Goal: Information Seeking & Learning: Understand process/instructions

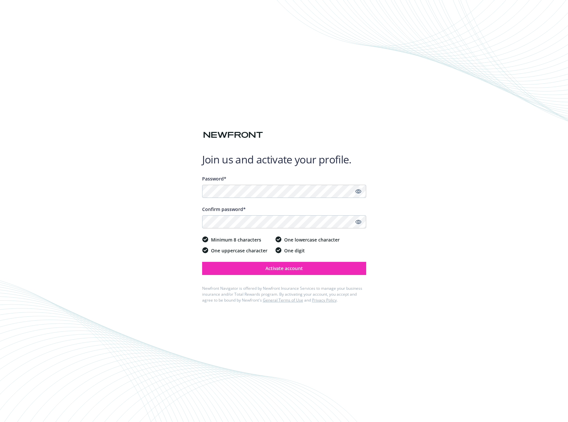
click at [356, 193] on icon "Show password" at bounding box center [358, 191] width 6 height 6
click at [359, 220] on icon "Show password" at bounding box center [358, 222] width 6 height 4
click at [300, 270] on span "Activate account" at bounding box center [284, 268] width 37 height 6
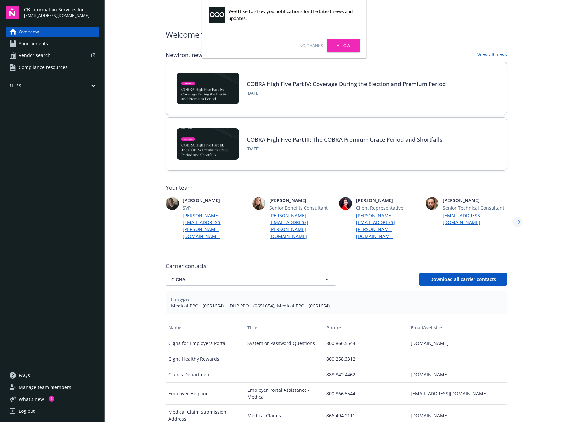
click at [519, 220] on icon "Next" at bounding box center [518, 222] width 6 height 4
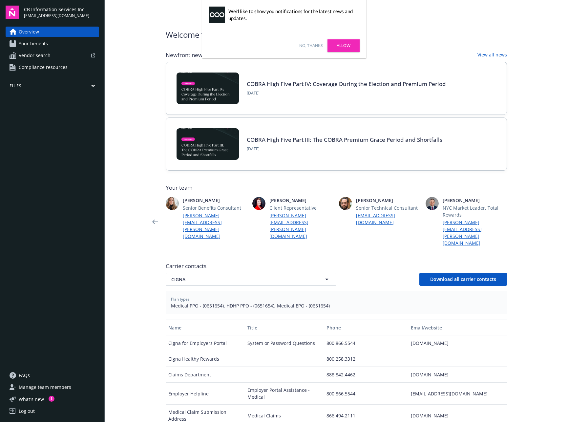
click at [54, 44] on link "Your benefits" at bounding box center [53, 43] width 94 height 11
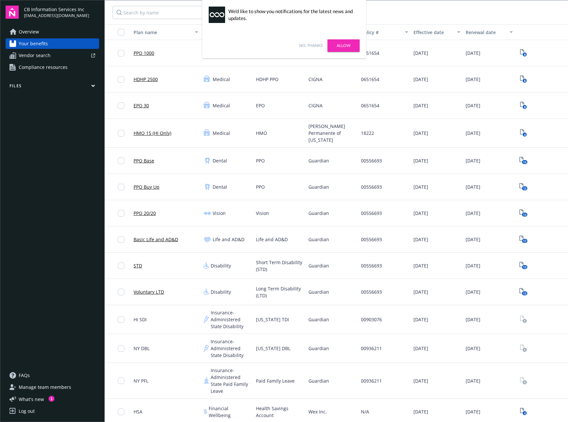
click at [344, 45] on link "Allow" at bounding box center [344, 45] width 32 height 12
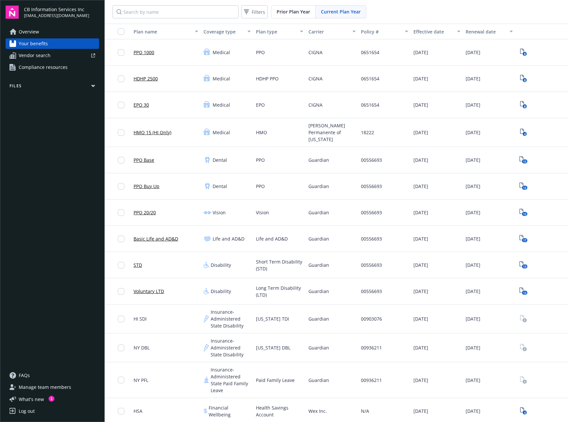
click at [83, 83] on button "Files" at bounding box center [53, 87] width 94 height 8
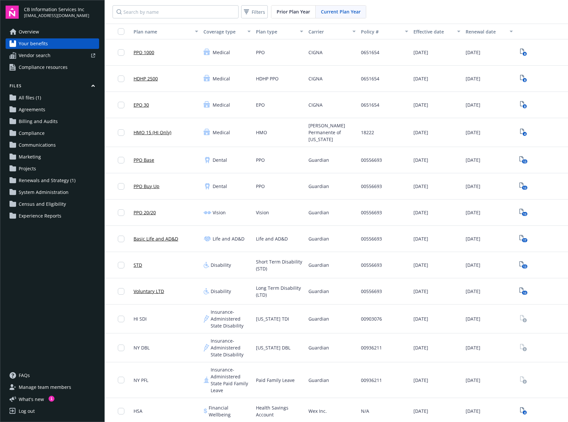
click at [35, 98] on span "All files (1)" at bounding box center [30, 98] width 22 height 11
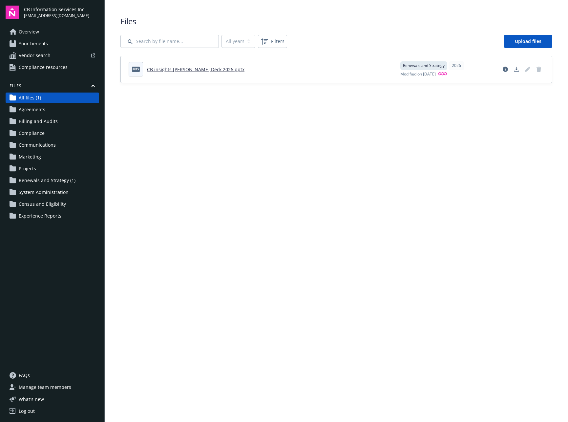
click at [50, 178] on span "Renewals and Strategy (1)" at bounding box center [47, 180] width 57 height 11
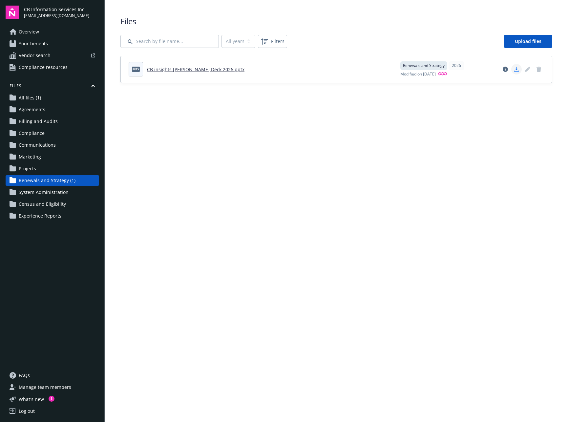
click at [515, 70] on icon "Download document" at bounding box center [516, 69] width 5 height 5
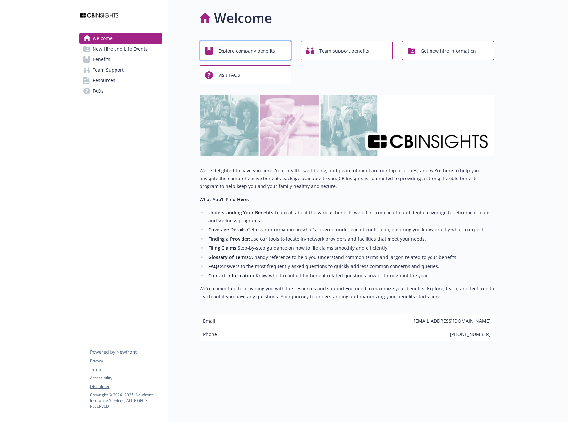
click at [224, 51] on span "Explore company benefits" at bounding box center [246, 51] width 57 height 12
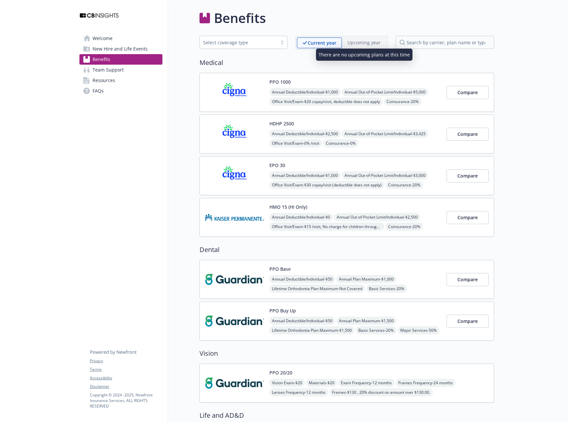
click at [370, 44] on p "Upcoming year" at bounding box center [364, 42] width 33 height 7
click at [123, 70] on link "Team Support" at bounding box center [120, 70] width 83 height 11
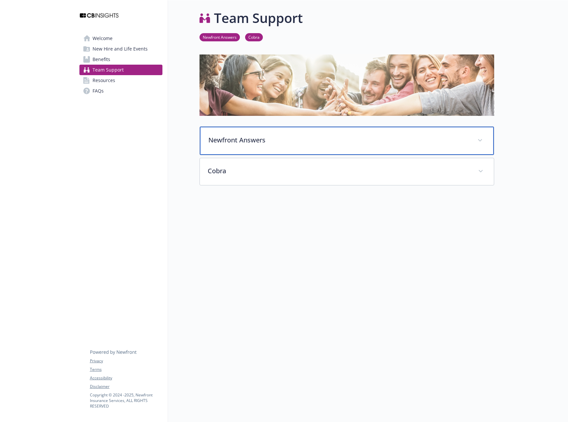
click at [265, 137] on p "Newfront Answers" at bounding box center [338, 140] width 261 height 10
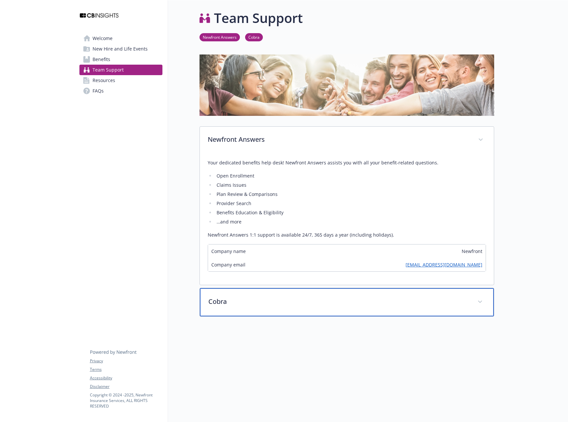
click at [231, 300] on p "Cobra" at bounding box center [338, 302] width 261 height 10
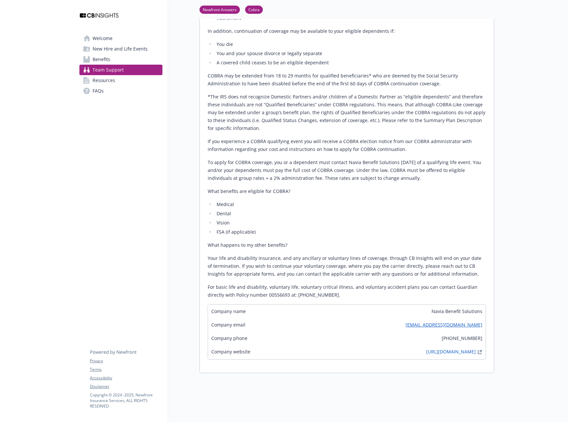
scroll to position [380, 0]
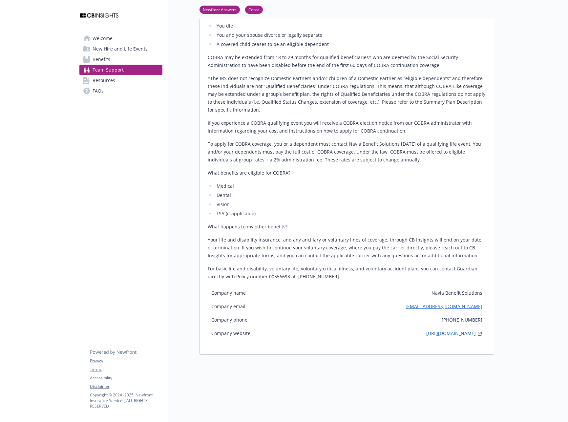
click at [113, 81] on span "Resources" at bounding box center [104, 80] width 23 height 11
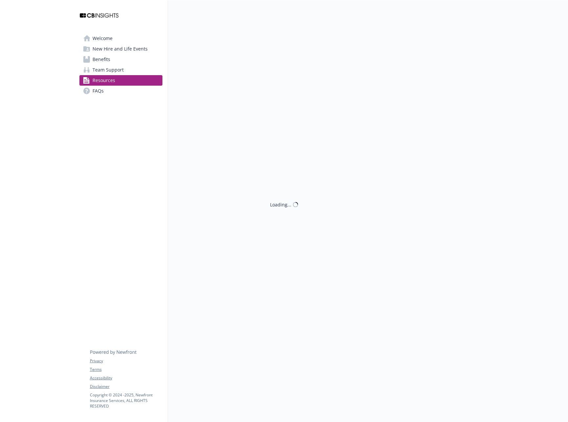
scroll to position [380, 0]
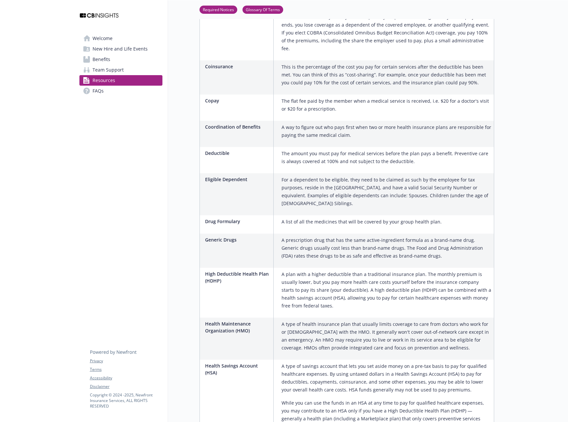
click at [113, 49] on span "New Hire and Life Events" at bounding box center [120, 49] width 55 height 11
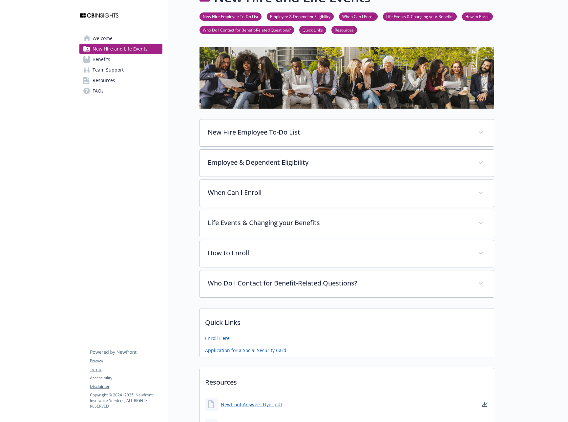
scroll to position [82, 0]
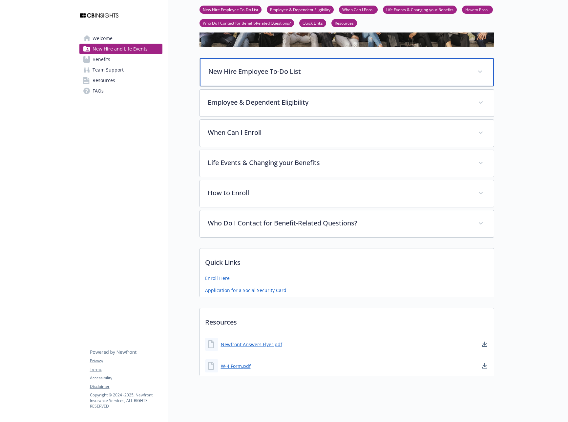
click at [303, 75] on p "New Hire Employee To-Do List" at bounding box center [338, 72] width 261 height 10
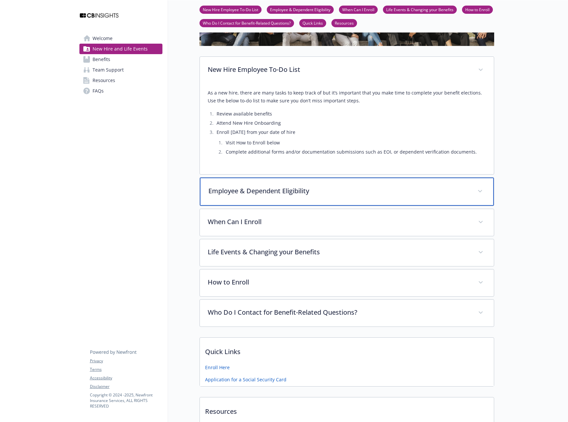
click at [243, 191] on p "Employee & Dependent Eligibility" at bounding box center [338, 191] width 261 height 10
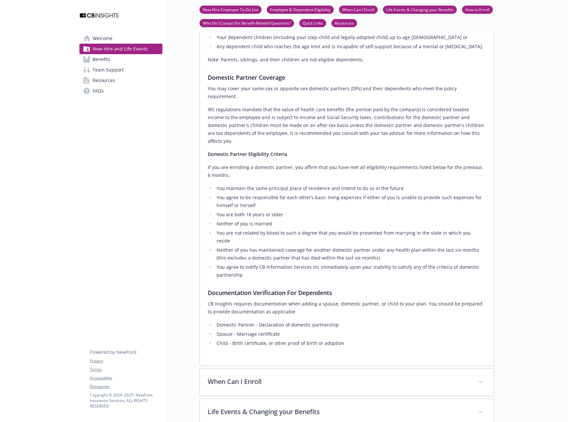
scroll to position [319, 0]
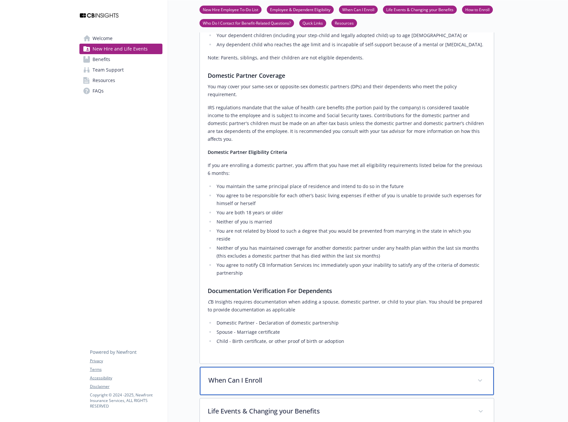
click at [249, 375] on p "When Can I Enroll" at bounding box center [338, 380] width 261 height 10
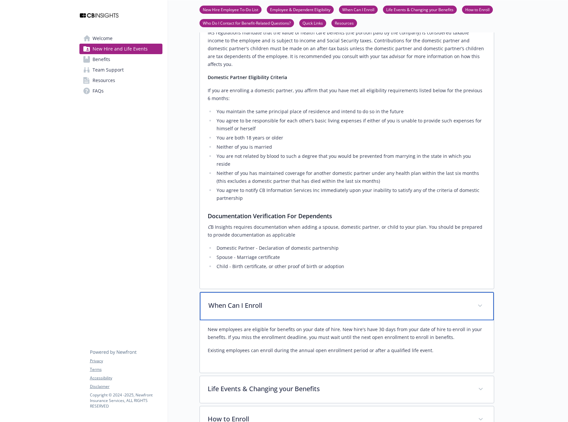
scroll to position [407, 0]
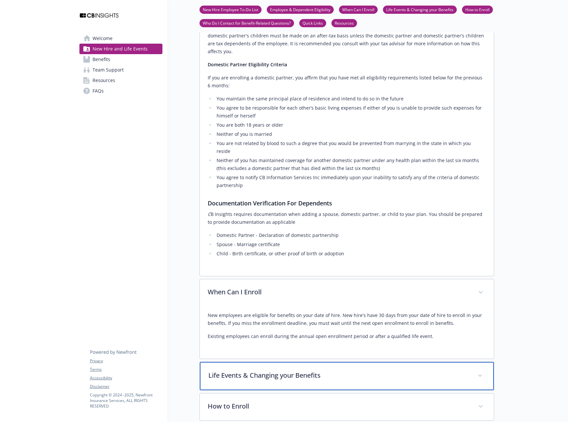
click at [249, 371] on p "Life Events & Changing your Benefits" at bounding box center [338, 376] width 261 height 10
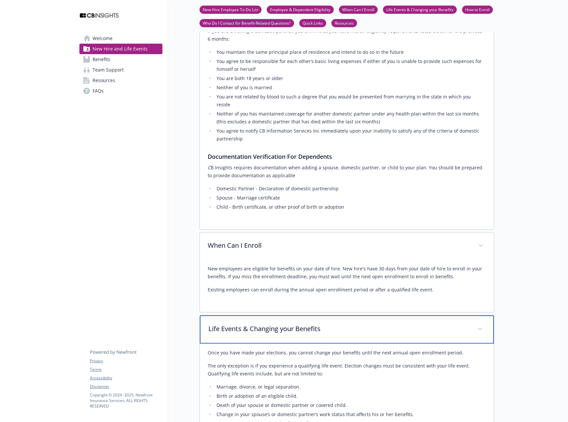
scroll to position [454, 0]
